Goal: Information Seeking & Learning: Learn about a topic

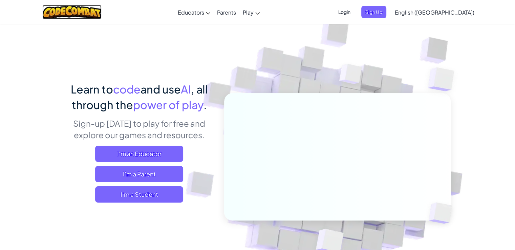
click at [68, 14] on img at bounding box center [71, 12] width 59 height 14
click at [89, 12] on img at bounding box center [71, 12] width 59 height 14
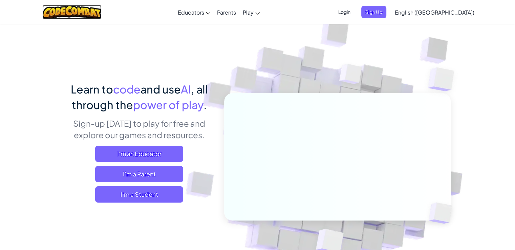
click at [89, 12] on img at bounding box center [71, 12] width 59 height 14
drag, startPoint x: 89, startPoint y: 12, endPoint x: 96, endPoint y: 5, distance: 9.1
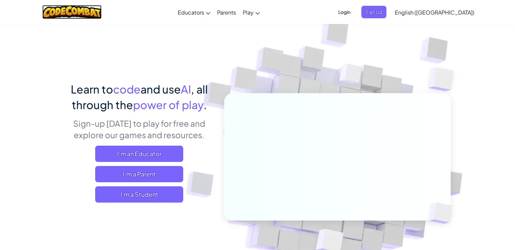
click at [96, 5] on img at bounding box center [71, 12] width 59 height 14
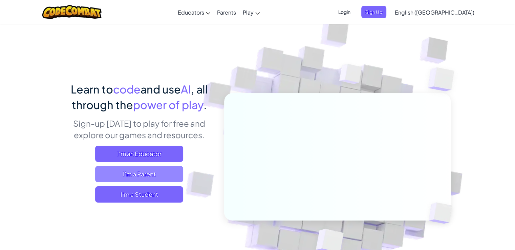
click at [158, 173] on span "I'm a Parent" at bounding box center [139, 174] width 88 height 16
